Goal: Navigation & Orientation: Find specific page/section

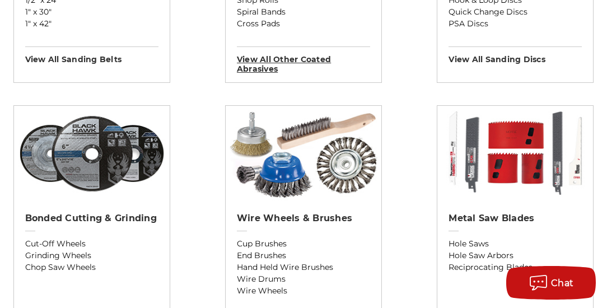
scroll to position [608, 0]
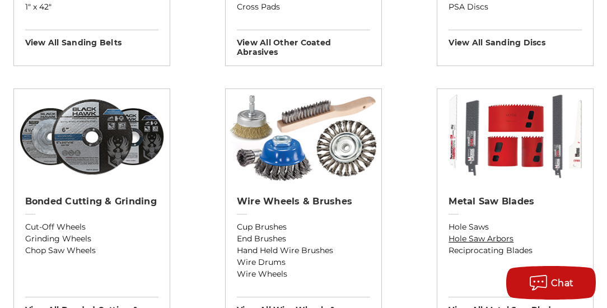
click at [477, 238] on link "Hole Saw Arbors" at bounding box center [515, 239] width 133 height 12
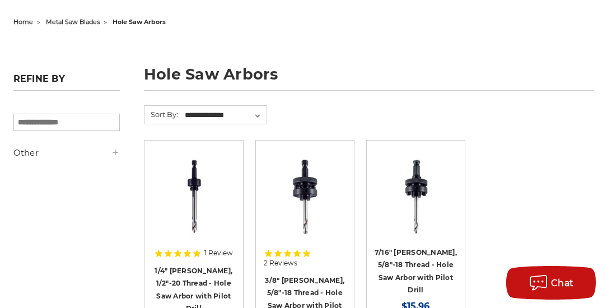
scroll to position [96, 0]
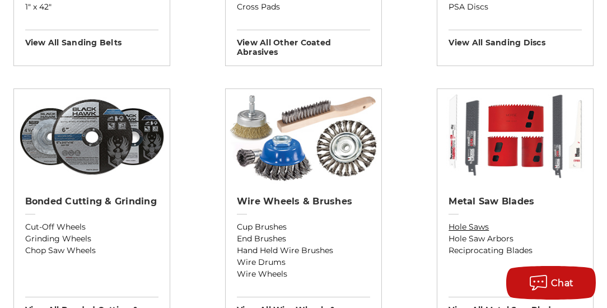
click at [477, 225] on link "Hole Saws" at bounding box center [515, 227] width 133 height 12
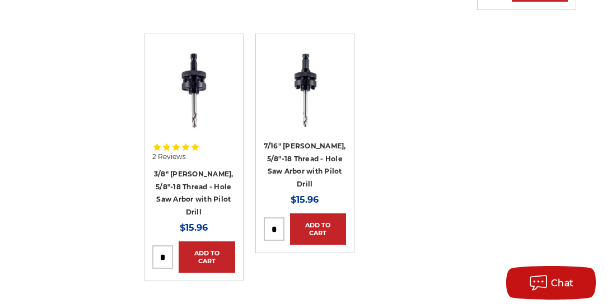
scroll to position [1408, 0]
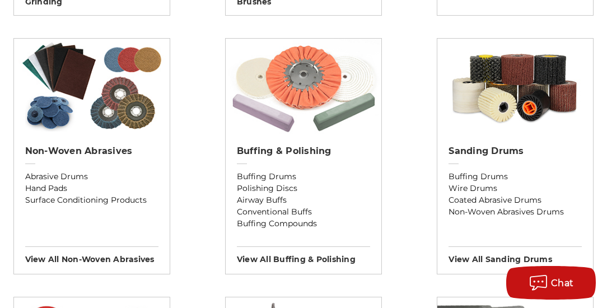
scroll to position [928, 0]
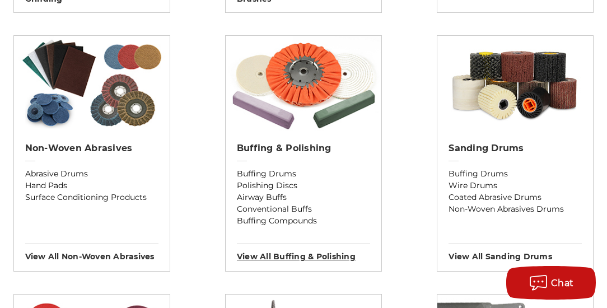
click at [284, 252] on h3 "View All buffing & polishing" at bounding box center [303, 253] width 133 height 18
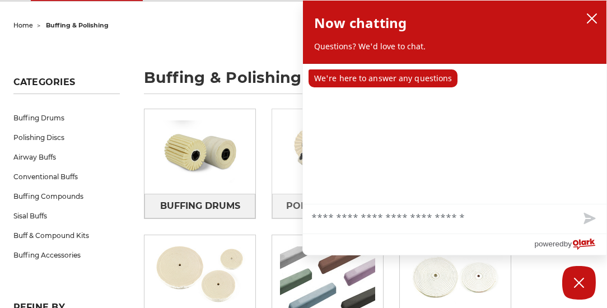
scroll to position [128, 0]
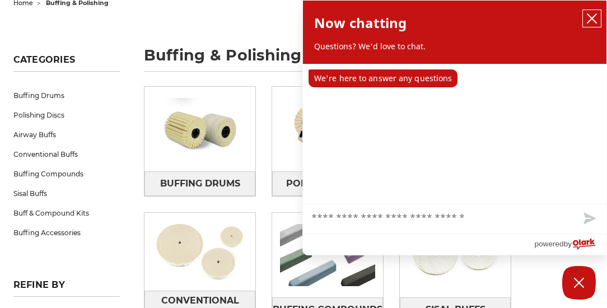
click at [594, 17] on icon "close chatbox" at bounding box center [591, 18] width 11 height 11
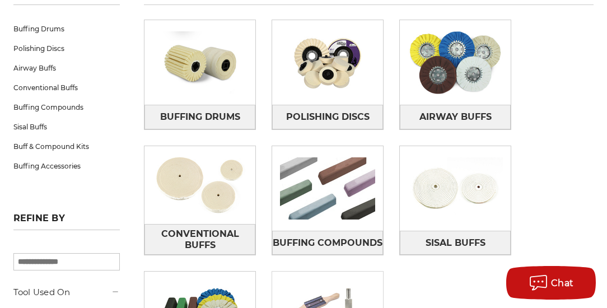
scroll to position [192, 0]
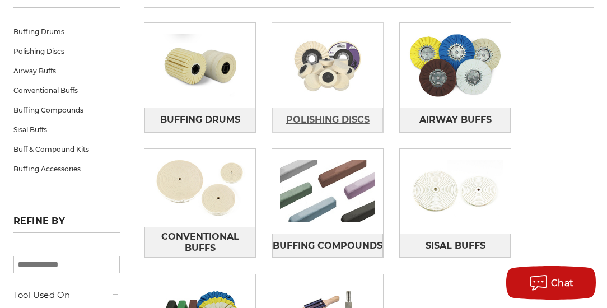
click at [328, 115] on span "Polishing Discs" at bounding box center [327, 119] width 83 height 19
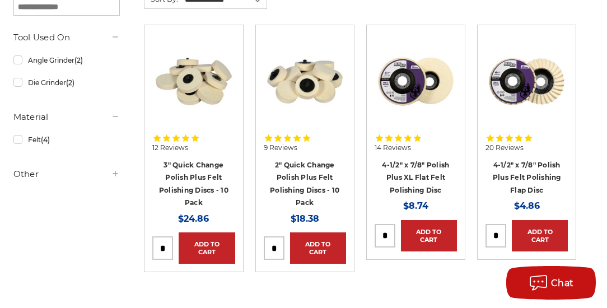
scroll to position [192, 0]
